Goal: Information Seeking & Learning: Learn about a topic

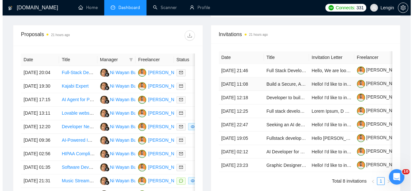
scroll to position [249, 0]
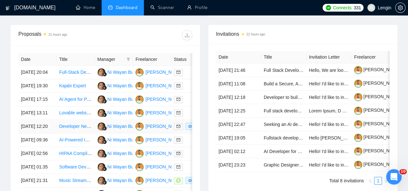
click at [84, 134] on td "Developer Needed for Music-based Fantasy Sports App" at bounding box center [75, 127] width 38 height 14
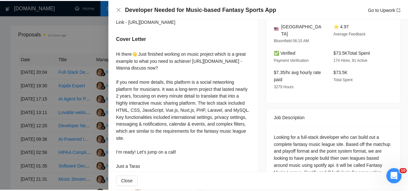
scroll to position [188, 0]
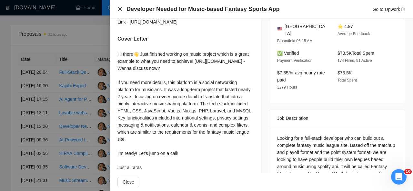
click at [119, 9] on icon "close" at bounding box center [120, 9] width 4 height 4
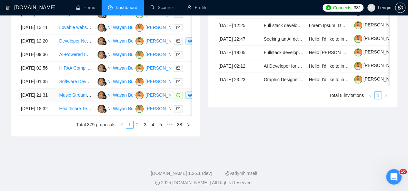
scroll to position [335, 0]
click at [137, 128] on link "2" at bounding box center [137, 124] width 7 height 7
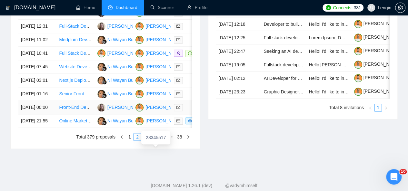
scroll to position [347, 0]
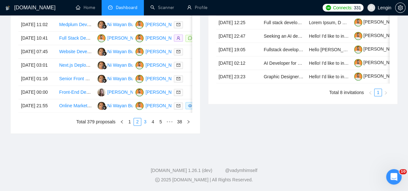
click at [146, 125] on link "3" at bounding box center [145, 121] width 7 height 7
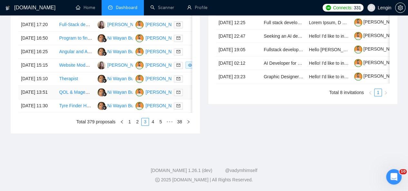
scroll to position [343, 0]
click at [153, 126] on li "4" at bounding box center [153, 122] width 8 height 8
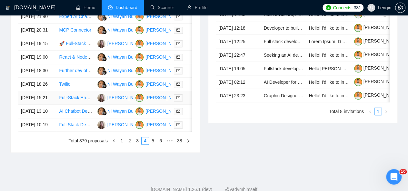
scroll to position [324, 0]
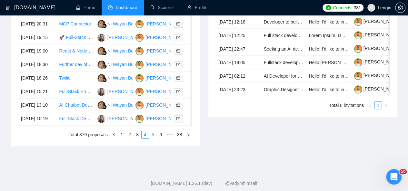
click at [154, 138] on link "5" at bounding box center [152, 134] width 7 height 7
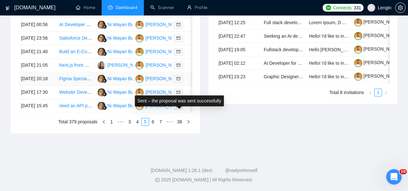
scroll to position [339, 0]
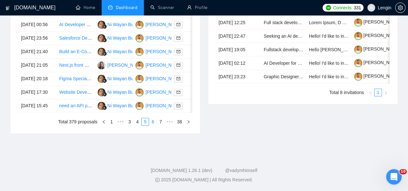
click at [153, 125] on link "6" at bounding box center [152, 121] width 7 height 7
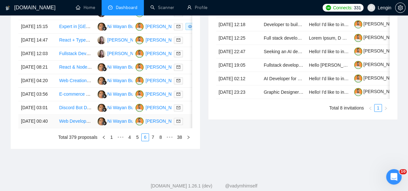
scroll to position [345, 0]
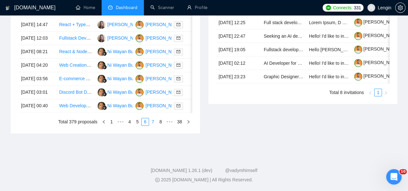
click at [153, 125] on link "7" at bounding box center [152, 121] width 7 height 7
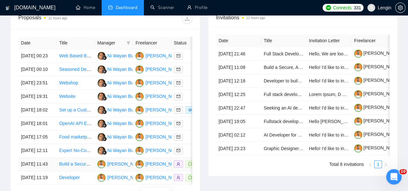
scroll to position [344, 0]
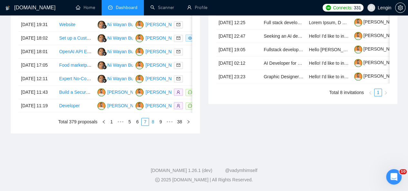
click at [155, 126] on li "8" at bounding box center [153, 122] width 8 height 8
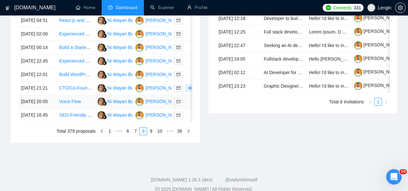
scroll to position [342, 0]
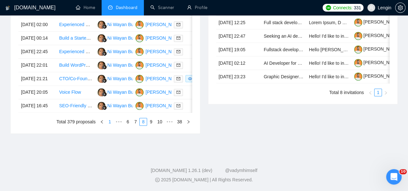
click at [109, 125] on link "1" at bounding box center [109, 121] width 7 height 7
